Goal: Transaction & Acquisition: Download file/media

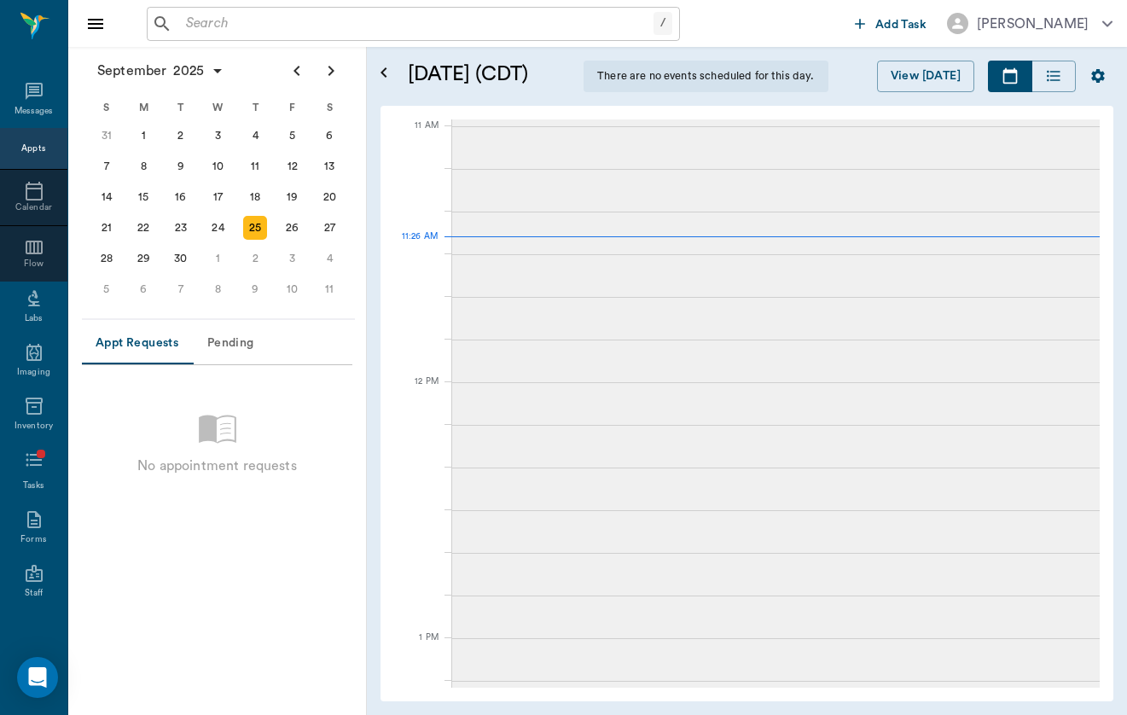
scroll to position [769, 0]
click at [478, 32] on input "text" at bounding box center [416, 24] width 474 height 24
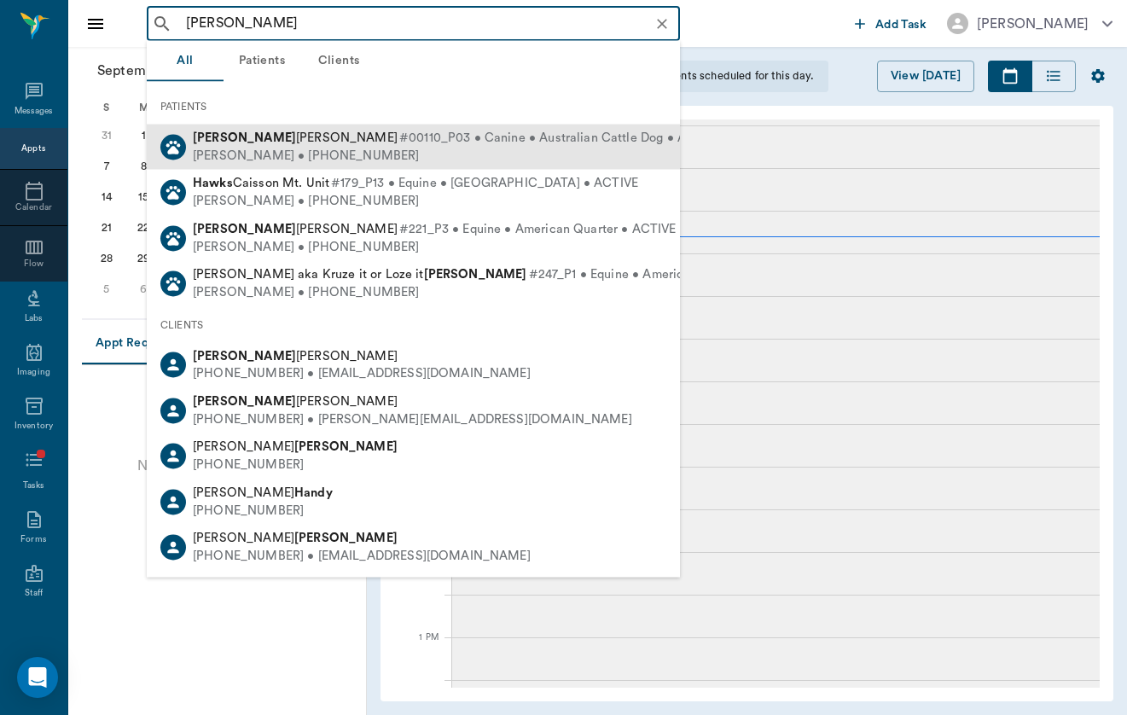
click at [415, 148] on div "[PERSON_NAME] • [PHONE_NUMBER]" at bounding box center [457, 156] width 529 height 18
type input "[PERSON_NAME]"
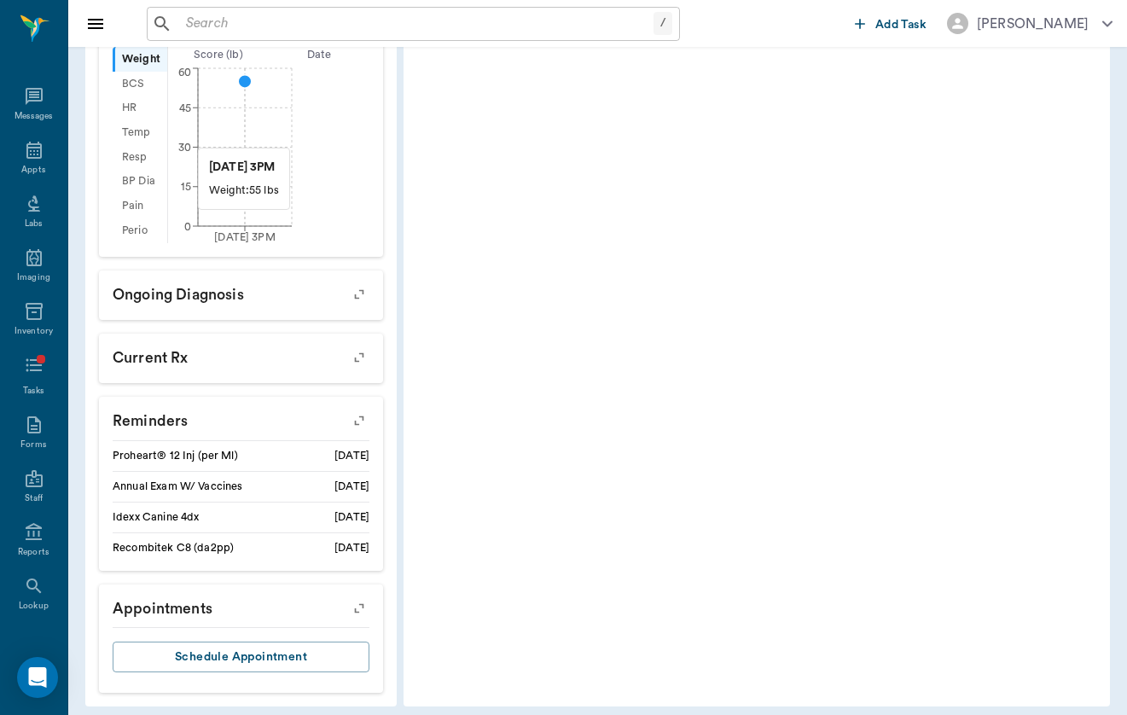
scroll to position [556, 0]
click at [347, 415] on icon "button" at bounding box center [359, 422] width 24 height 24
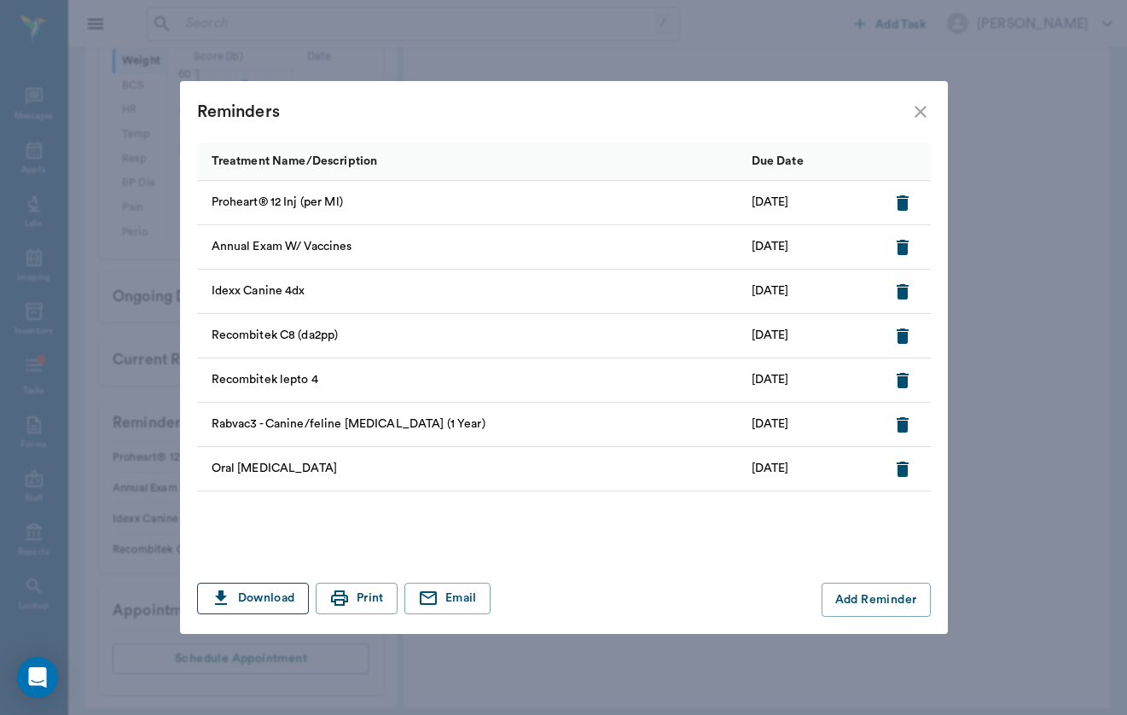
click at [276, 607] on button "Download" at bounding box center [253, 599] width 112 height 32
click at [920, 107] on icon "close" at bounding box center [920, 112] width 20 height 20
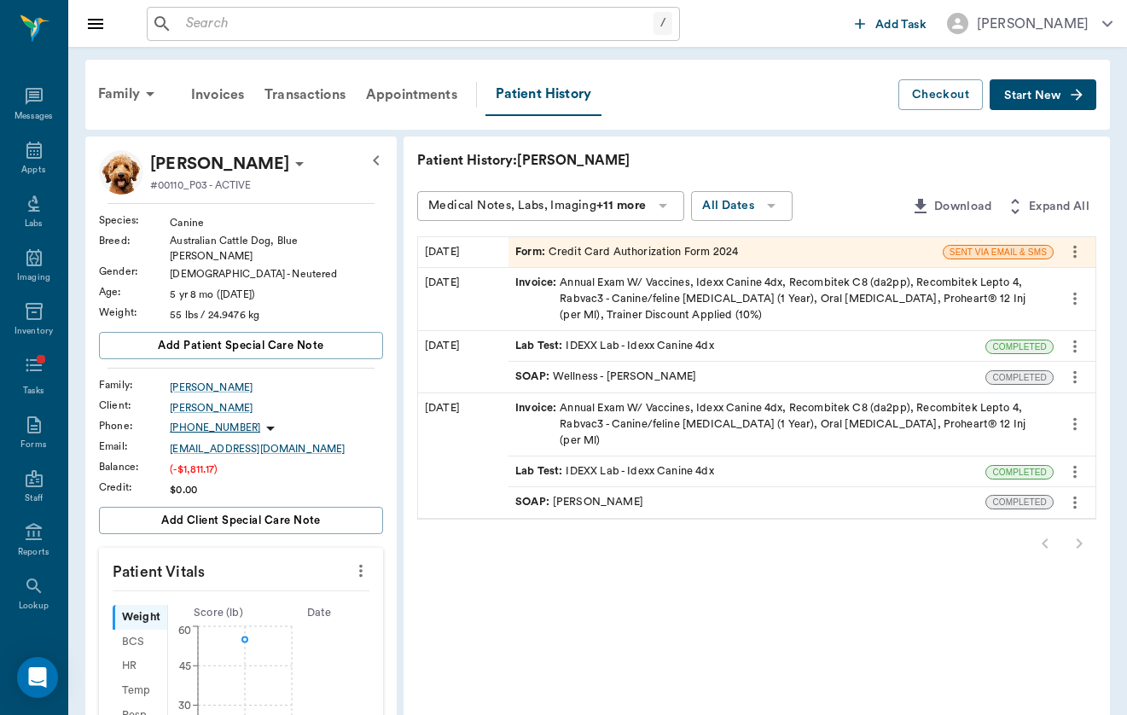
scroll to position [0, 0]
click at [171, 170] on p "[PERSON_NAME]" at bounding box center [219, 163] width 139 height 27
click at [125, 98] on div at bounding box center [563, 357] width 1127 height 715
click at [141, 95] on icon at bounding box center [150, 94] width 20 height 20
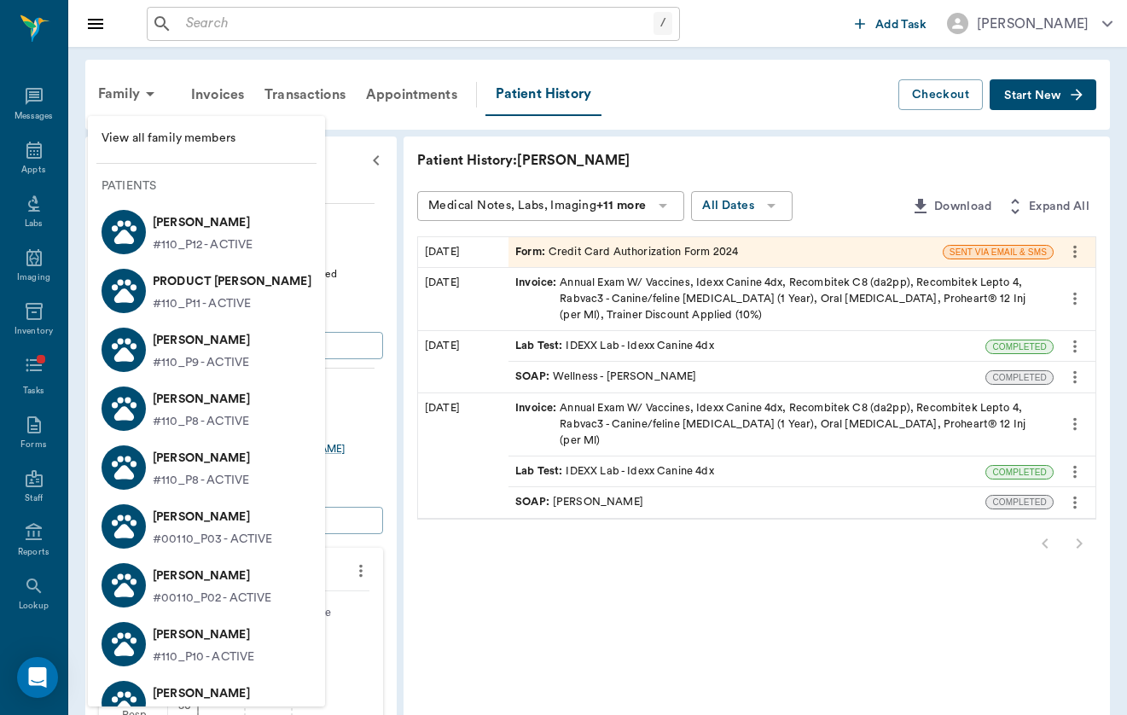
click at [210, 225] on p "[PERSON_NAME]" at bounding box center [203, 222] width 100 height 27
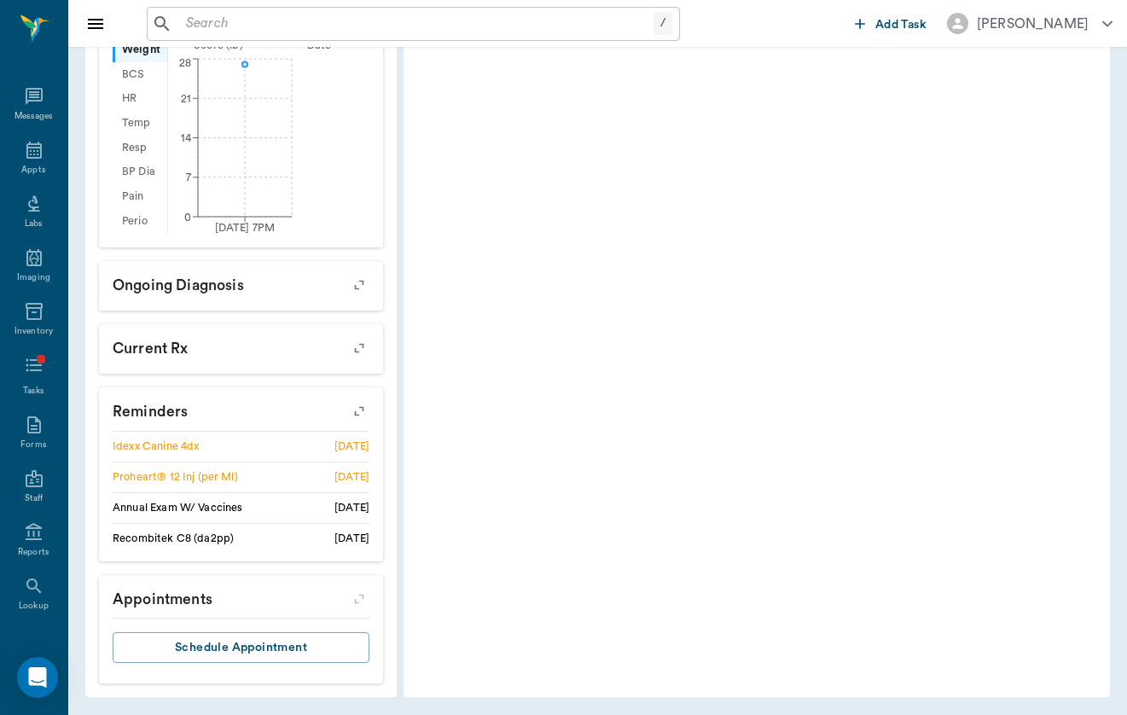
scroll to position [556, 0]
click at [347, 410] on icon "button" at bounding box center [359, 412] width 24 height 24
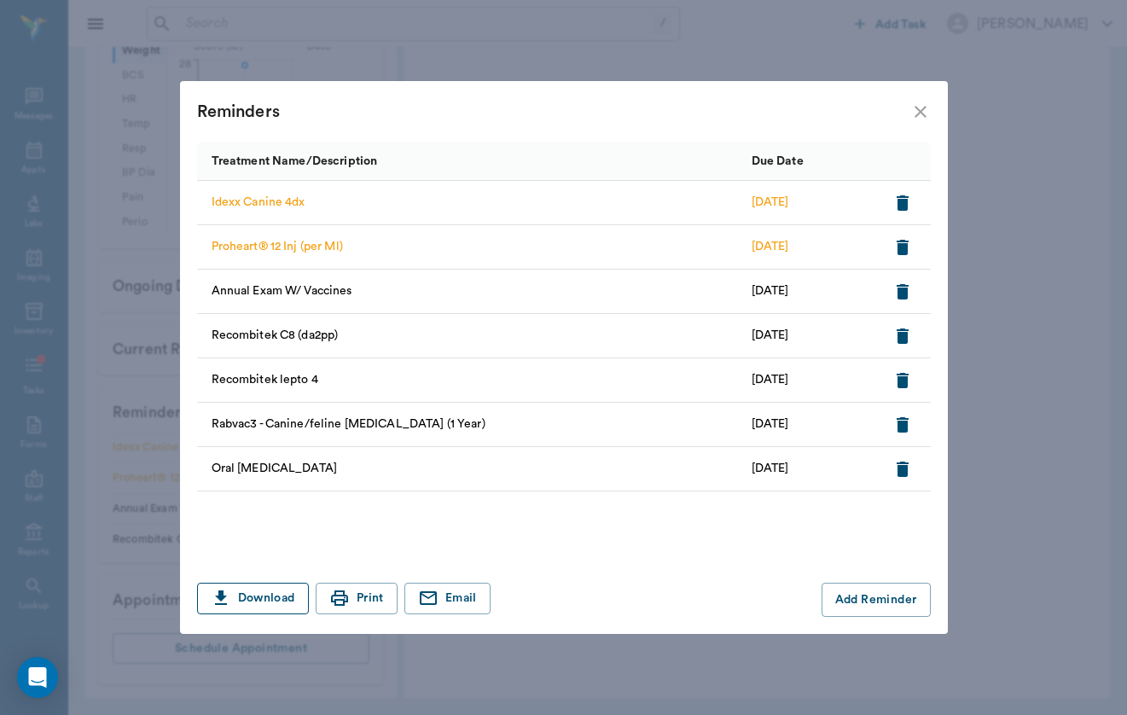
click at [285, 607] on button "Download" at bounding box center [253, 599] width 112 height 32
click at [911, 110] on icon "close" at bounding box center [920, 112] width 20 height 20
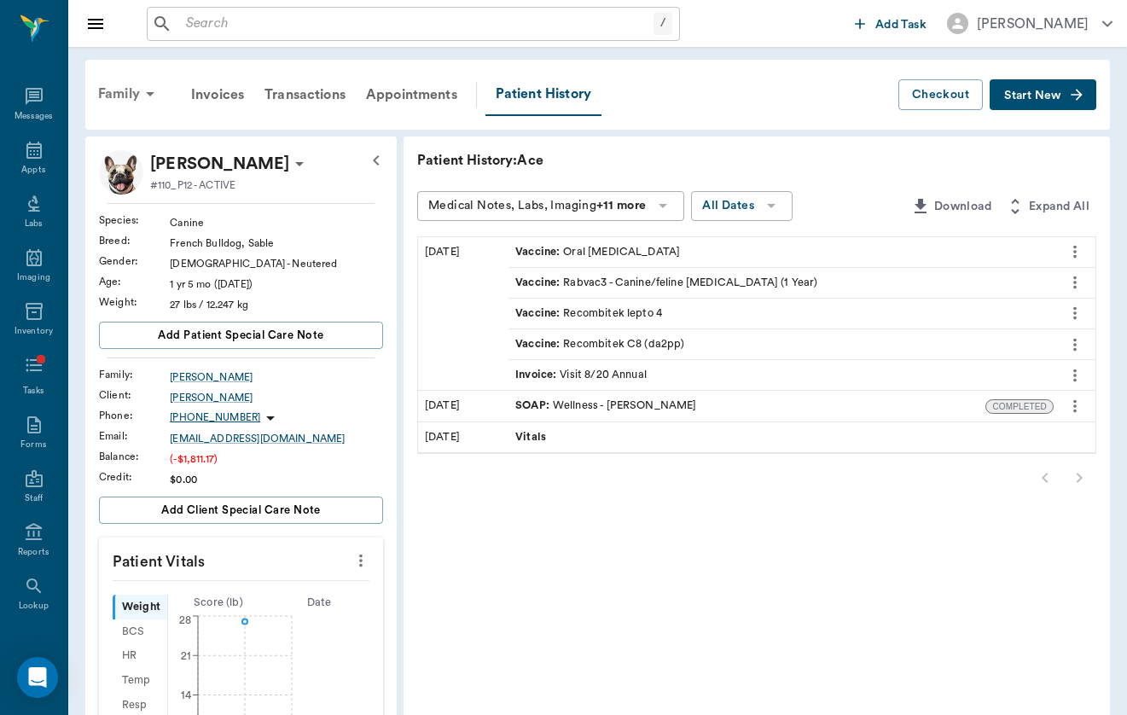
scroll to position [0, 0]
click at [133, 95] on div "Family" at bounding box center [129, 93] width 83 height 41
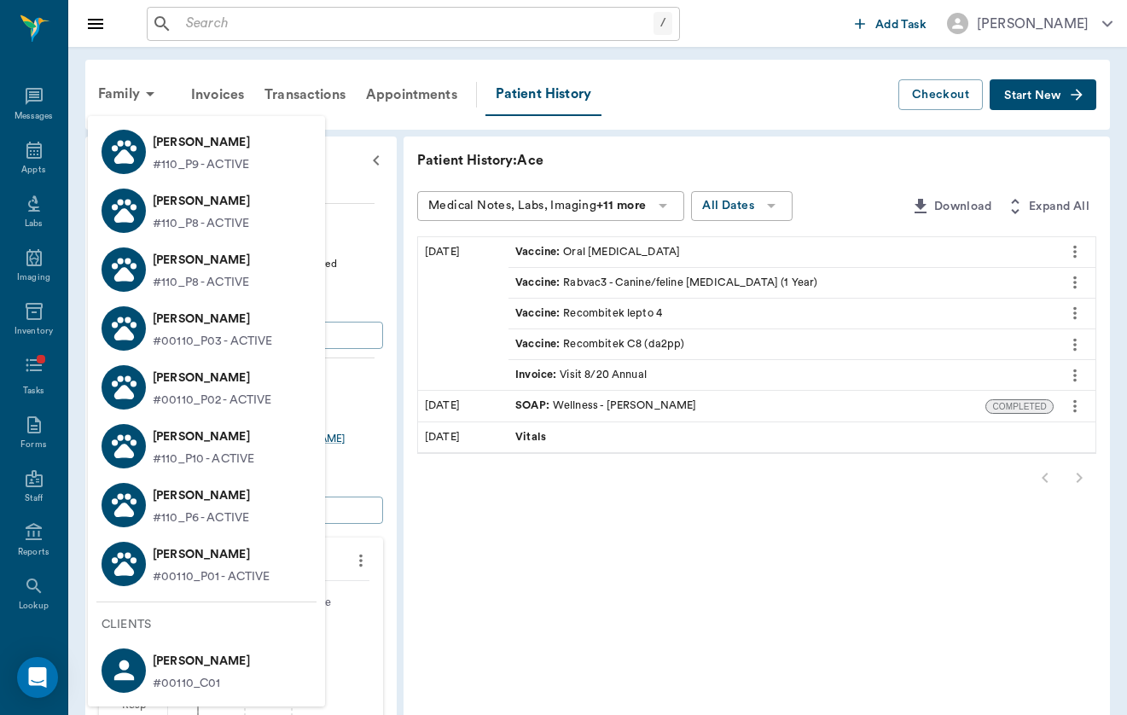
scroll to position [199, 0]
click at [235, 374] on p "[PERSON_NAME]" at bounding box center [212, 377] width 119 height 27
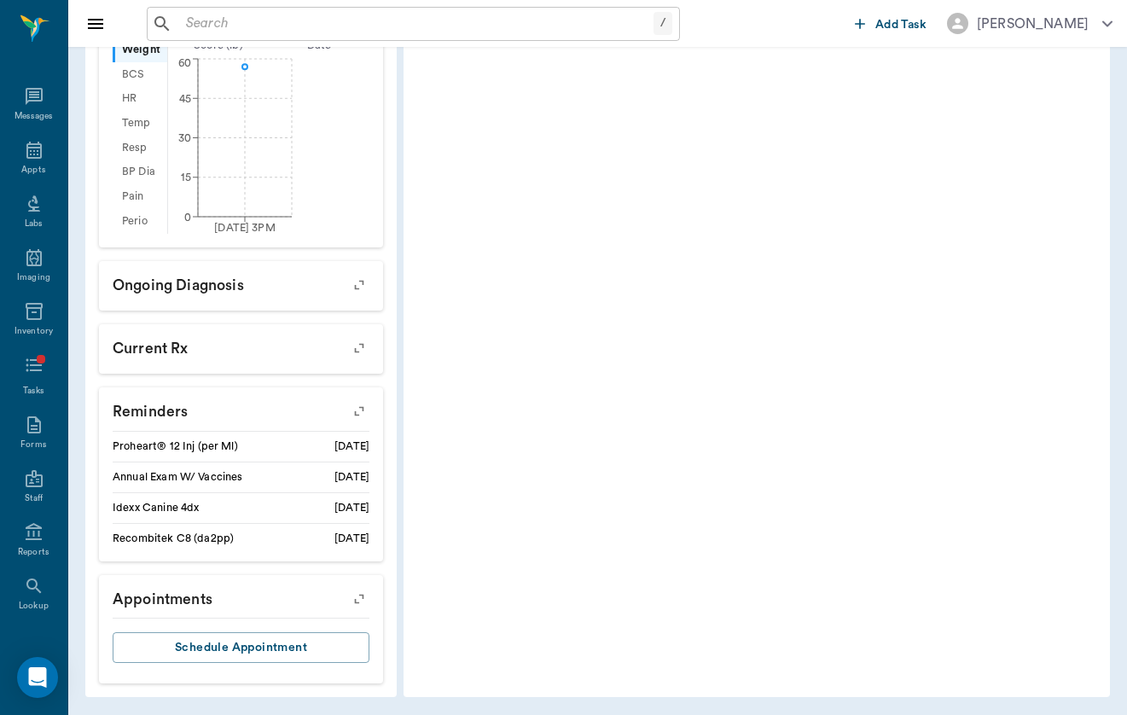
scroll to position [536, 0]
click at [347, 401] on icon "button" at bounding box center [359, 412] width 24 height 24
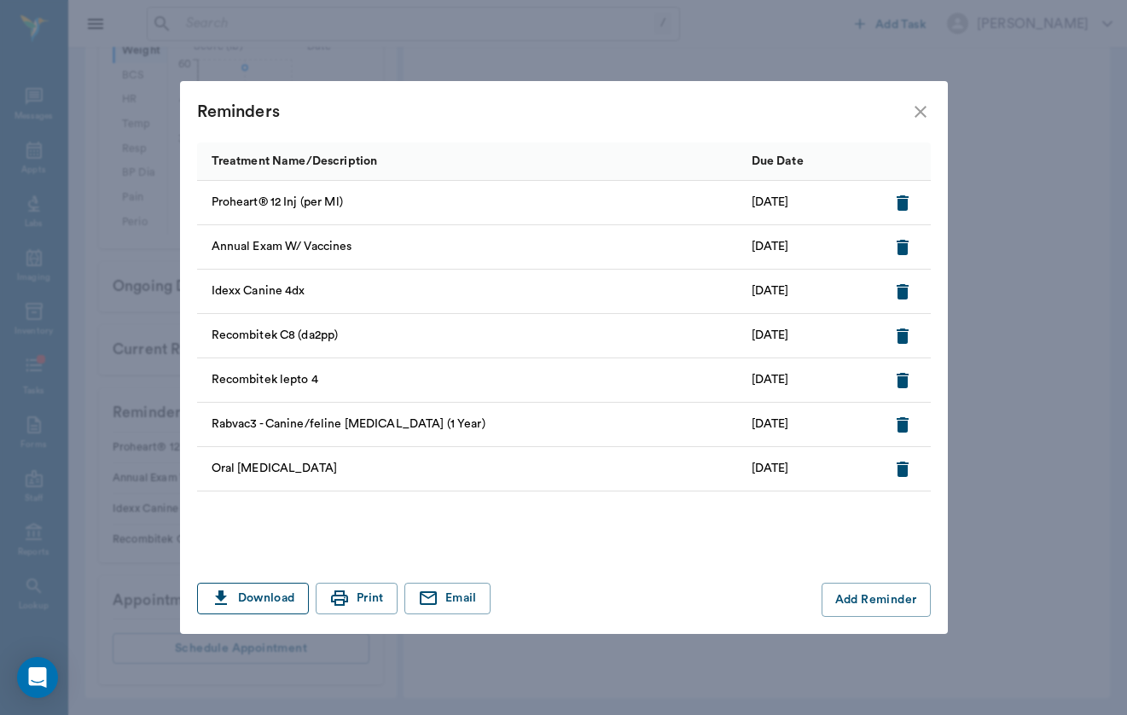
click at [276, 595] on button "Download" at bounding box center [253, 599] width 112 height 32
click at [922, 106] on icon "close" at bounding box center [920, 112] width 20 height 20
